Goal: Navigation & Orientation: Understand site structure

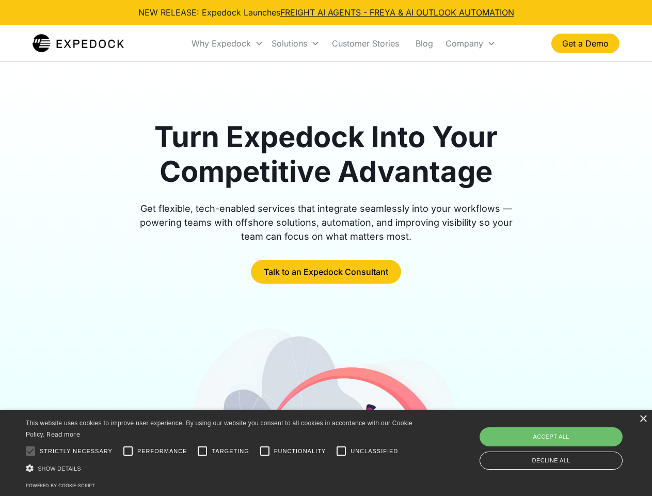
click at [228, 43] on div "Why Expedock" at bounding box center [220, 43] width 59 height 10
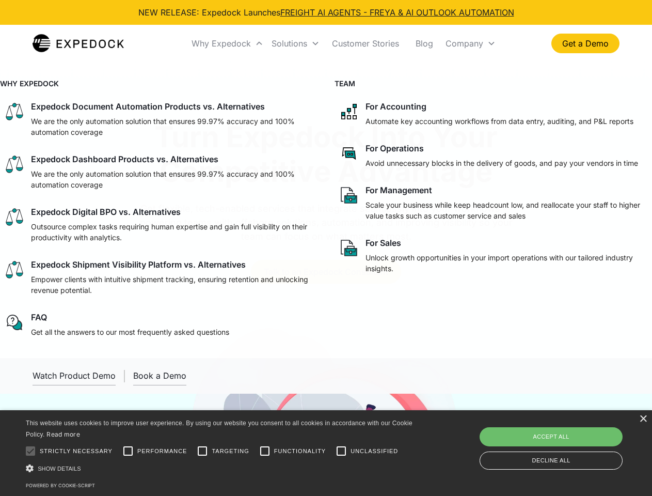
click at [295, 43] on div "Solutions" at bounding box center [290, 43] width 36 height 10
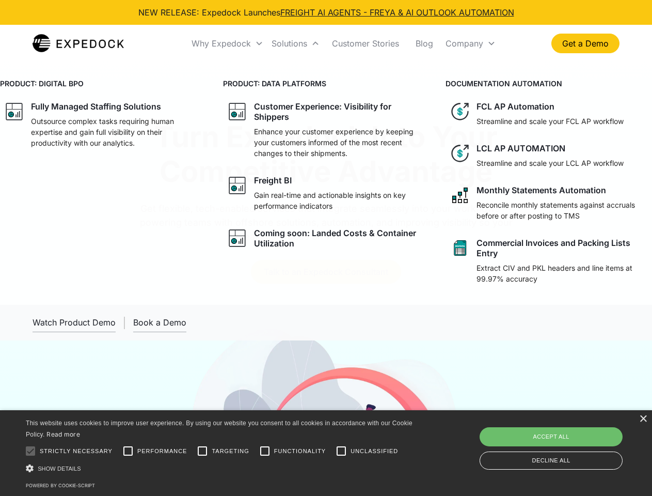
click at [470, 43] on div "Company" at bounding box center [464, 43] width 38 height 10
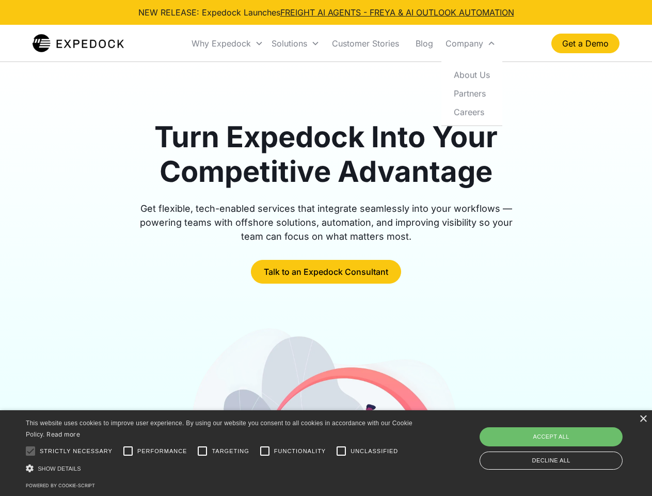
click at [30, 451] on div at bounding box center [30, 450] width 21 height 21
click at [128, 451] on input "Performance" at bounding box center [128, 450] width 21 height 21
checkbox input "true"
click at [202, 451] on input "Targeting" at bounding box center [202, 450] width 21 height 21
checkbox input "true"
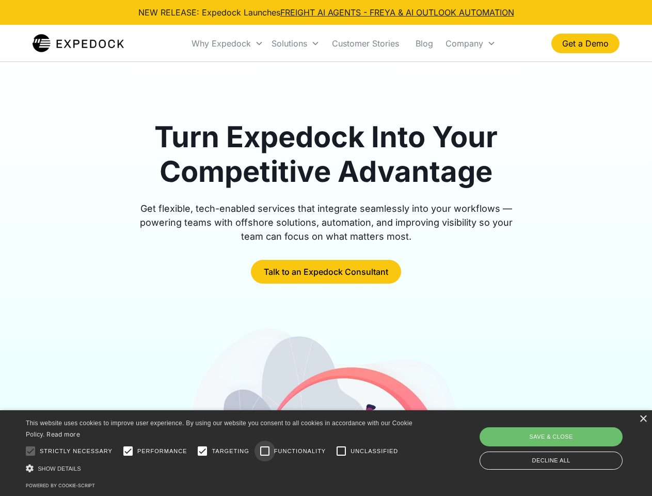
click at [265, 451] on input "Functionality" at bounding box center [264, 450] width 21 height 21
checkbox input "true"
click at [341, 451] on input "Unclassified" at bounding box center [341, 450] width 21 height 21
checkbox input "true"
click at [221, 468] on div "Show details Hide details" at bounding box center [221, 467] width 390 height 11
